Goal: Go to known website: Access a specific website the user already knows

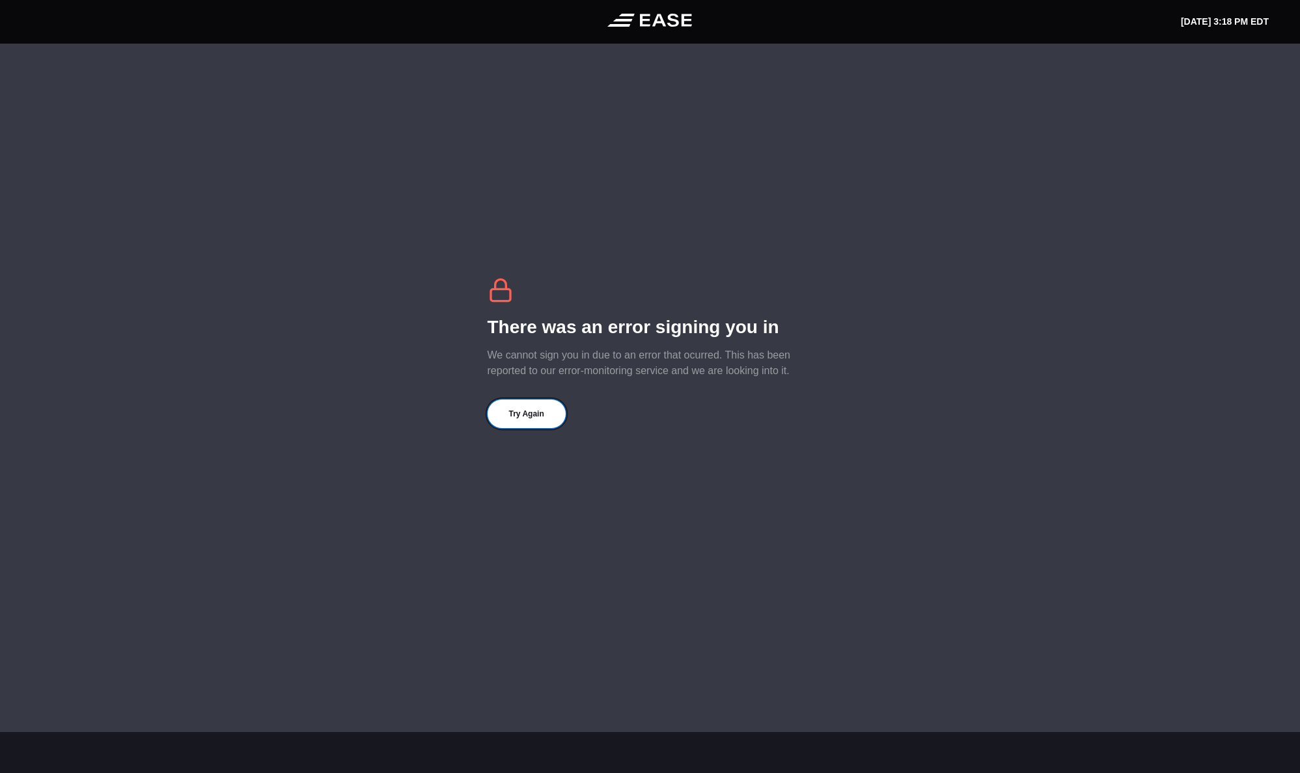
click at [532, 417] on button "Try Again" at bounding box center [527, 414] width 78 height 29
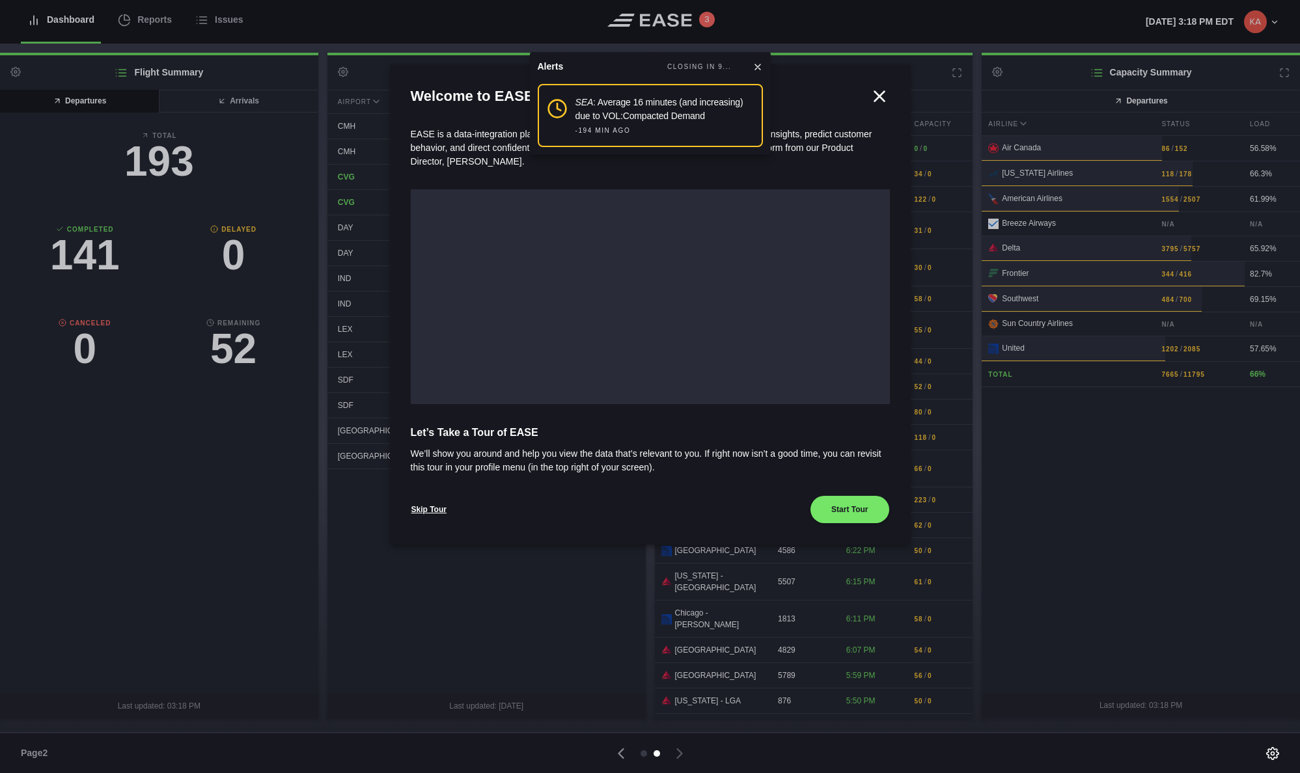
click at [881, 96] on icon at bounding box center [880, 97] width 20 height 20
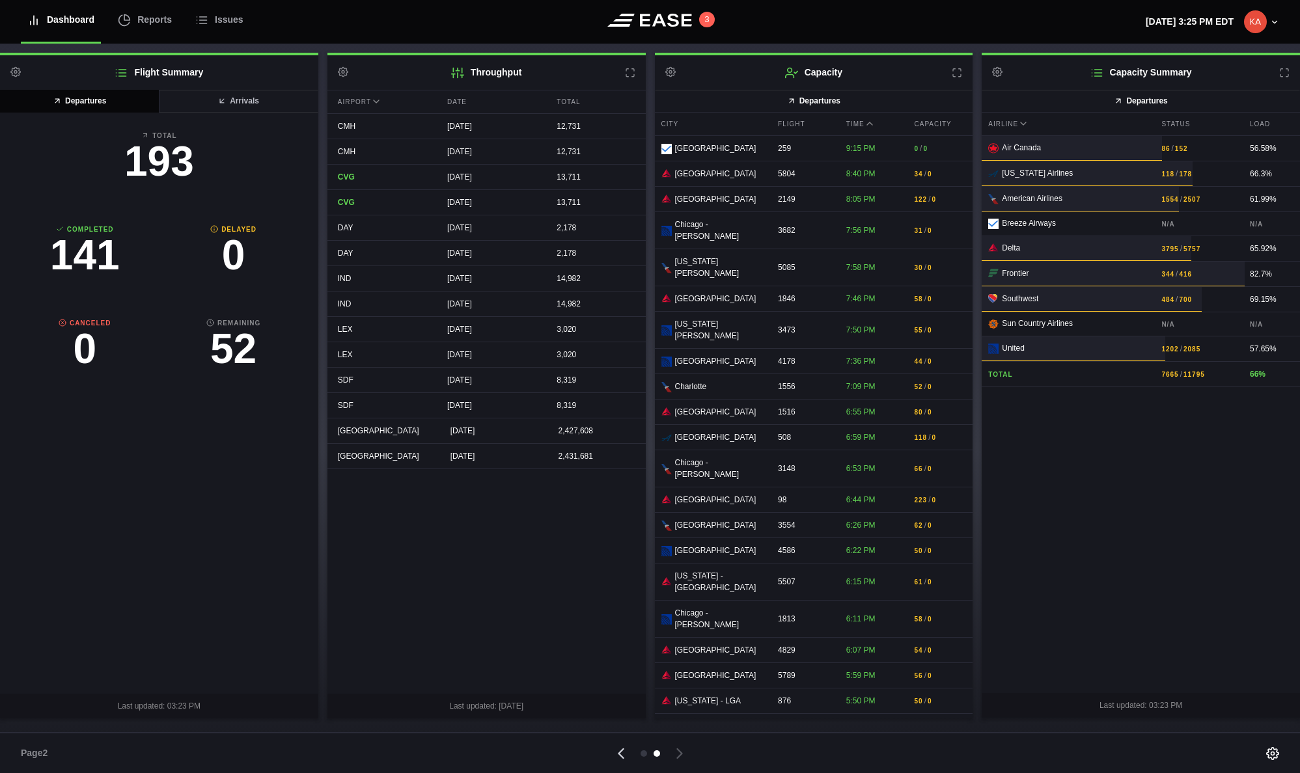
click at [624, 755] on icon at bounding box center [621, 754] width 18 height 18
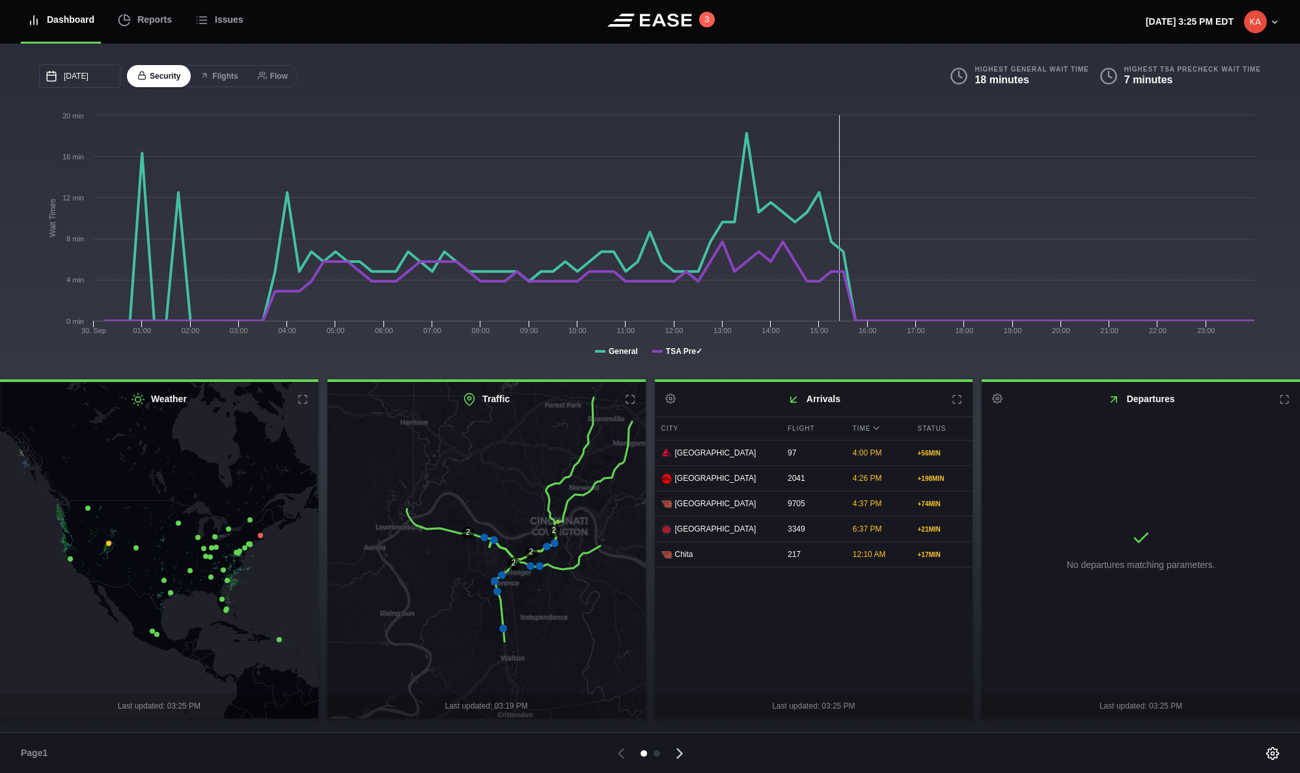
click at [680, 752] on icon at bounding box center [679, 753] width 5 height 9
